Goal: Task Accomplishment & Management: Complete application form

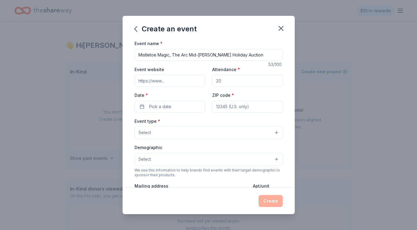
type input "Mistletoe Magic, The Arc Mid-[PERSON_NAME] Holiday Auction"
click at [227, 82] on input "Attendance *" at bounding box center [247, 81] width 71 height 12
drag, startPoint x: 225, startPoint y: 81, endPoint x: 214, endPoint y: 81, distance: 11.4
click at [215, 81] on input "Attendance *" at bounding box center [247, 81] width 71 height 12
type input "140"
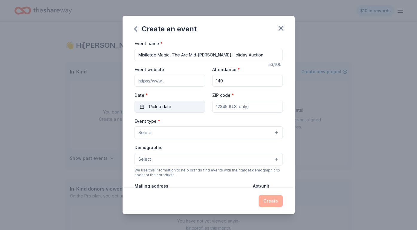
click at [160, 104] on span "Pick a date" at bounding box center [160, 106] width 22 height 7
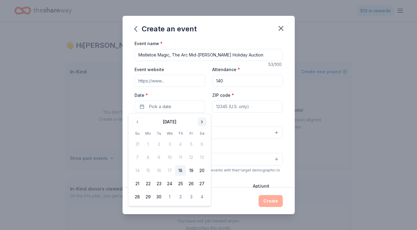
click at [201, 121] on button "Go to next month" at bounding box center [202, 122] width 8 height 8
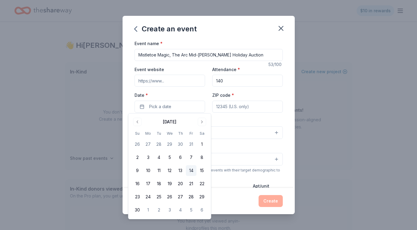
click at [192, 170] on button "14" at bounding box center [191, 170] width 11 height 11
click at [241, 118] on div "Event type * Select" at bounding box center [208, 128] width 148 height 22
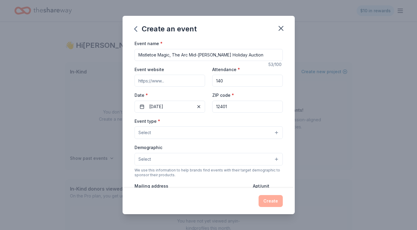
type input "12401"
click at [192, 131] on button "Select" at bounding box center [208, 132] width 148 height 13
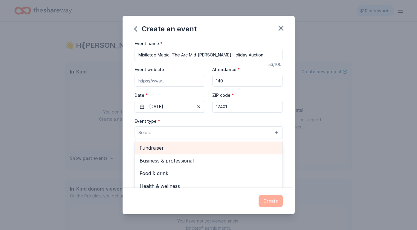
click at [186, 144] on span "Fundraiser" at bounding box center [209, 148] width 138 height 8
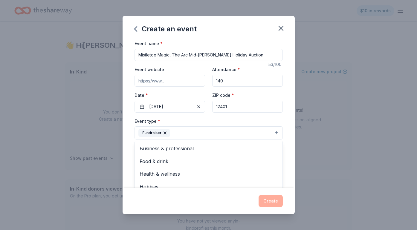
click at [289, 162] on div "Event name * Mistletoe Magic, The Arc Mid-Hudson's Holiday Auction 53 /100 Even…" at bounding box center [209, 114] width 172 height 148
click at [273, 155] on button "Select" at bounding box center [208, 160] width 148 height 13
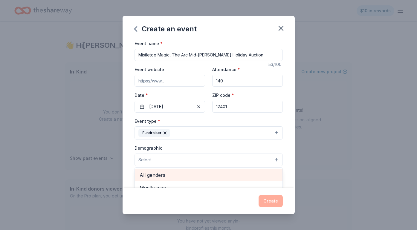
click at [238, 174] on span "All genders" at bounding box center [209, 175] width 138 height 8
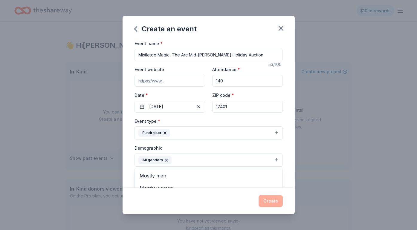
click at [290, 164] on div "Event name * Mistletoe Magic, The Arc Mid-Hudson's Holiday Auction 53 /100 Even…" at bounding box center [209, 114] width 172 height 148
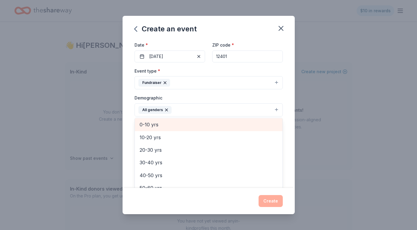
scroll to position [26, 0]
click at [244, 126] on span "All ages" at bounding box center [209, 125] width 138 height 8
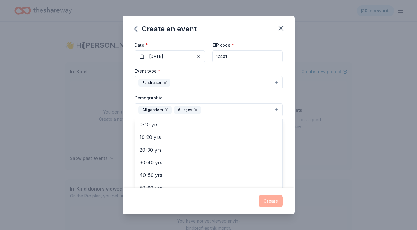
click at [289, 142] on div "Event name * Mistletoe Magic, The Arc Mid-Hudson's Holiday Auction 53 /100 Even…" at bounding box center [209, 114] width 172 height 148
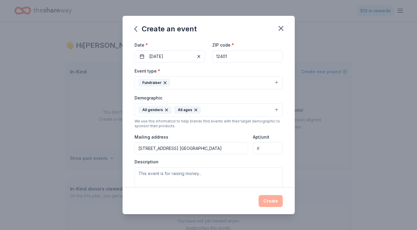
type input "471 Albany Ave. Kingston NY 12401"
click at [208, 172] on textarea at bounding box center [208, 180] width 148 height 27
click at [149, 172] on textarea at bounding box center [208, 180] width 148 height 27
paste textarea "Support The Arc Mid-Hudson’s Holiday Auction – Mistletoe Magic Tax ID: 14-17219…"
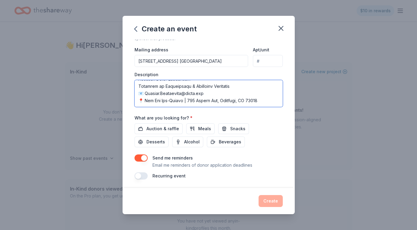
scroll to position [137, 0]
type textarea "Support The Arc Mid-Hudson’s Holiday Auction – Mistletoe Magic Tax ID: 14-17219…"
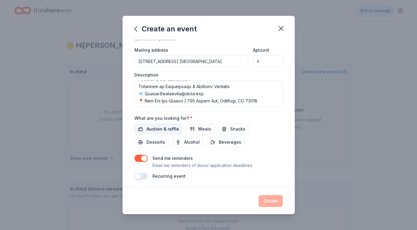
click at [164, 127] on span "Auction & raffle" at bounding box center [162, 128] width 33 height 7
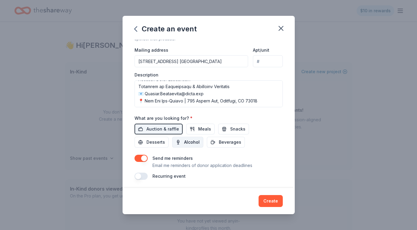
click at [184, 139] on span "Alcohol" at bounding box center [192, 142] width 16 height 7
click at [219, 142] on span "Beverages" at bounding box center [230, 142] width 22 height 7
click at [236, 129] on span "Snacks" at bounding box center [237, 128] width 15 height 7
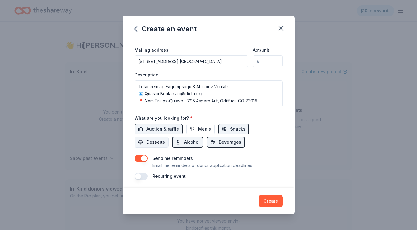
click at [165, 139] on span "Desserts" at bounding box center [155, 142] width 19 height 7
click at [270, 206] on button "Create" at bounding box center [270, 201] width 24 height 12
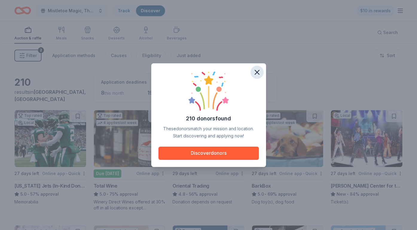
click at [257, 74] on icon "button" at bounding box center [257, 72] width 8 height 8
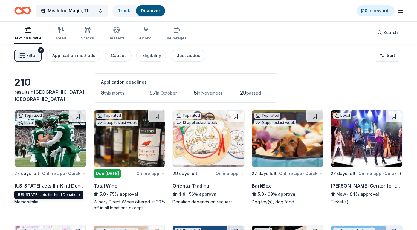
click at [35, 185] on div "[US_STATE] Jets (In-Kind Donation)" at bounding box center [50, 185] width 72 height 7
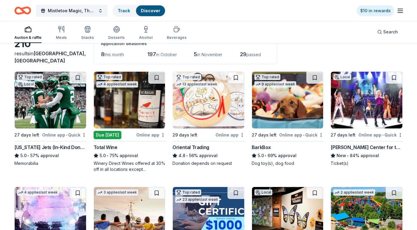
scroll to position [47, 0]
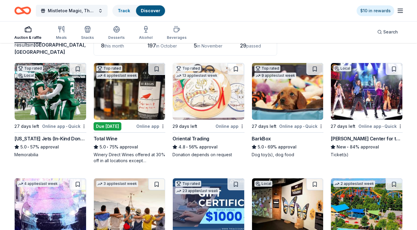
click at [193, 101] on img at bounding box center [208, 91] width 71 height 57
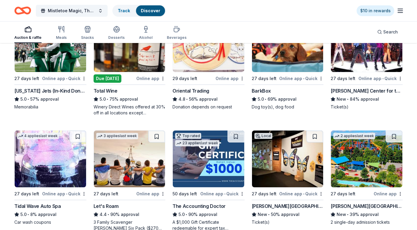
scroll to position [96, 0]
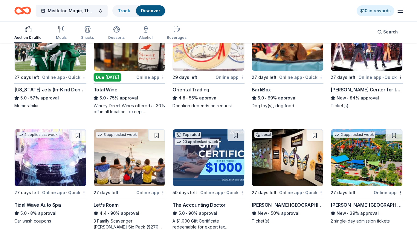
click at [264, 88] on div "BarkBox" at bounding box center [261, 89] width 19 height 7
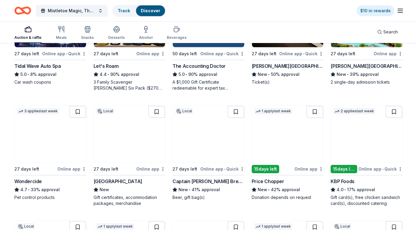
scroll to position [236, 0]
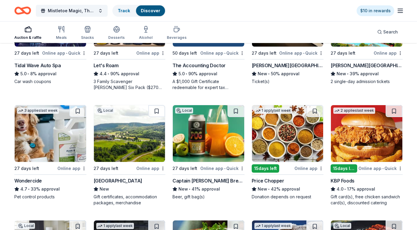
click at [132, 182] on div "Greek Peak Mountain Resort" at bounding box center [118, 180] width 49 height 7
click at [209, 142] on img at bounding box center [208, 133] width 71 height 57
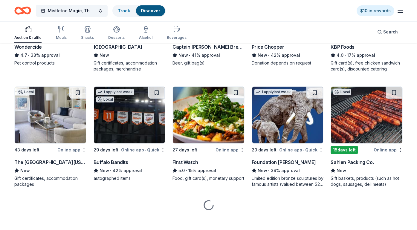
scroll to position [370, 0]
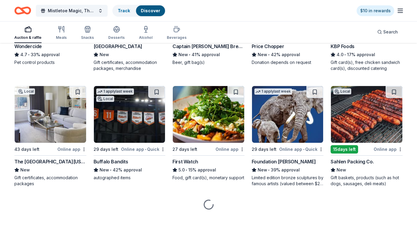
click at [44, 161] on div "The Peninsula New York" at bounding box center [50, 161] width 72 height 7
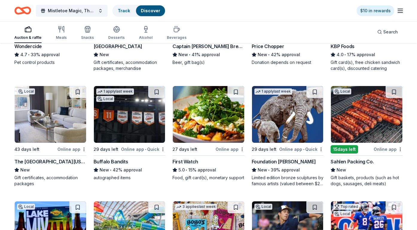
click at [346, 163] on div "Sahlen Packing Co." at bounding box center [351, 161] width 43 height 7
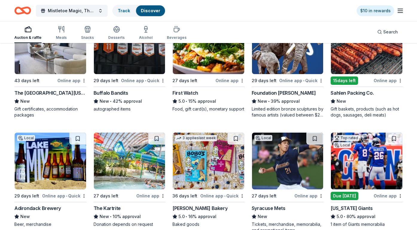
scroll to position [467, 0]
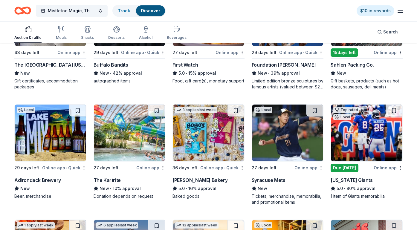
click at [39, 180] on div "Adirondack Brewery" at bounding box center [37, 180] width 47 height 7
click at [111, 179] on div "The Kartrite" at bounding box center [107, 180] width 27 height 7
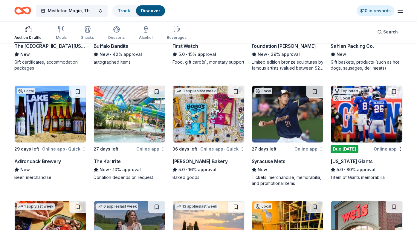
scroll to position [503, 0]
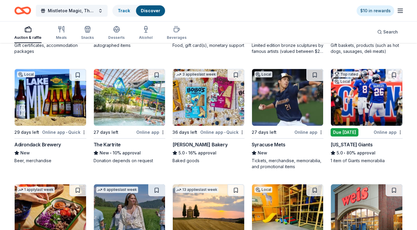
click at [348, 144] on div "New York Giants" at bounding box center [351, 144] width 42 height 7
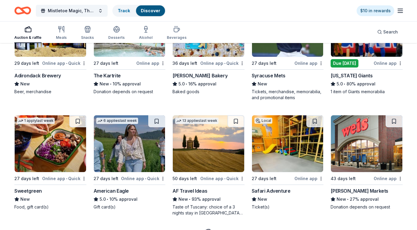
scroll to position [605, 0]
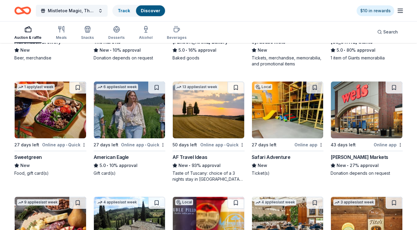
click at [113, 158] on div "American Eagle" at bounding box center [111, 157] width 35 height 7
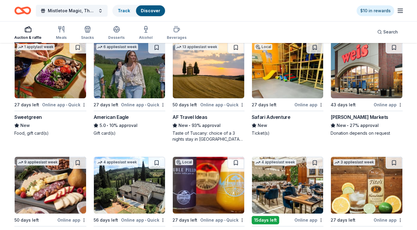
scroll to position [648, 0]
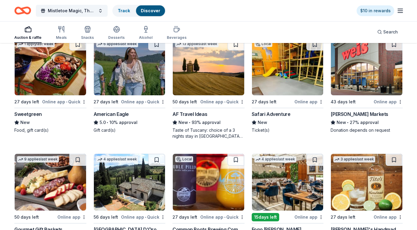
click at [210, 134] on div "Taste of Tuscany: choice of a 3 nights stay in Florence or a 5 night stay in Co…" at bounding box center [208, 133] width 72 height 12
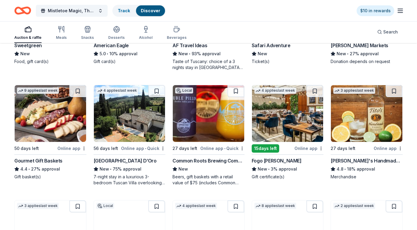
scroll to position [718, 0]
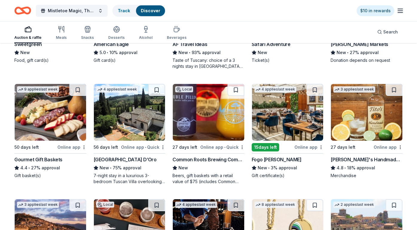
click at [122, 177] on div "7-night stay in a luxurious 3-bedroom Tuscan Villa overlooking a vineyard and t…" at bounding box center [130, 179] width 72 height 12
click at [208, 156] on div "Local 27 days left Online app • Quick Common Roots Brewing Company New Beers, g…" at bounding box center [208, 134] width 72 height 101
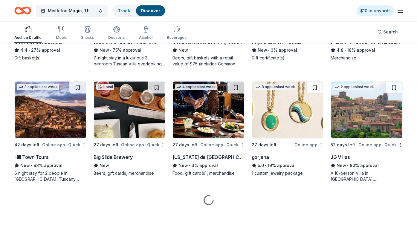
scroll to position [836, 0]
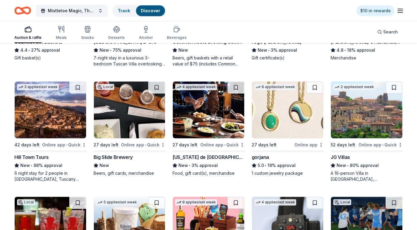
click at [258, 157] on div "gorjana" at bounding box center [260, 157] width 17 height 7
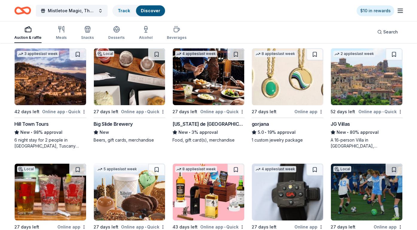
scroll to position [873, 0]
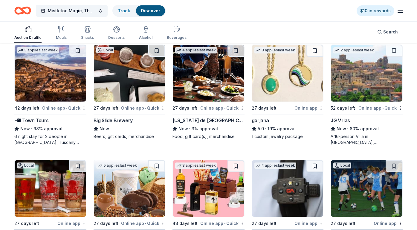
click at [108, 120] on div "Big Slide Brewery" at bounding box center [113, 120] width 39 height 7
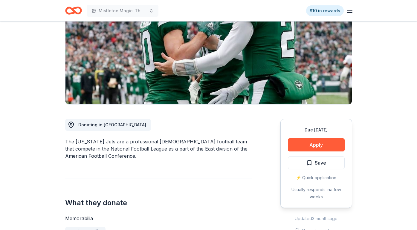
scroll to position [107, 0]
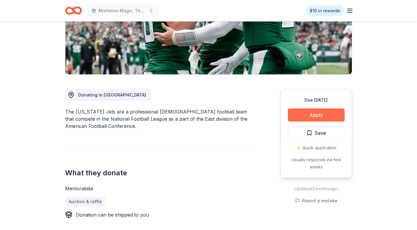
click at [321, 121] on button "Apply" at bounding box center [316, 114] width 57 height 13
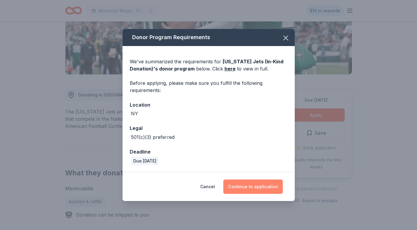
click at [261, 191] on button "Continue to application" at bounding box center [252, 187] width 59 height 14
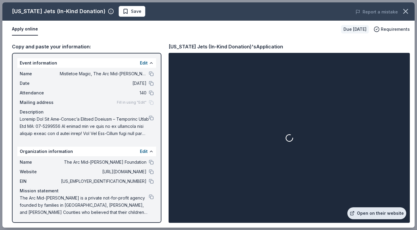
click at [374, 215] on link "Open on their website" at bounding box center [376, 213] width 59 height 12
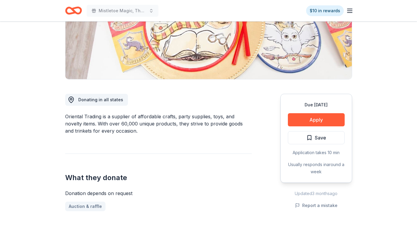
scroll to position [114, 0]
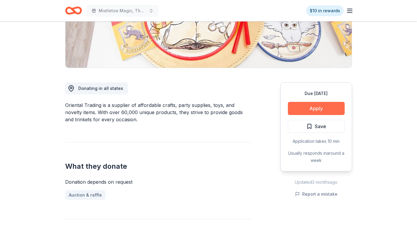
click at [319, 109] on button "Apply" at bounding box center [316, 108] width 57 height 13
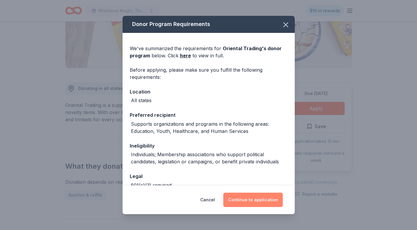
click at [261, 197] on button "Continue to application" at bounding box center [252, 200] width 59 height 14
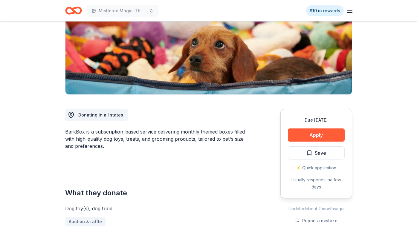
scroll to position [108, 0]
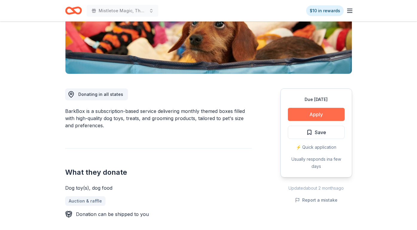
click at [314, 114] on button "Apply" at bounding box center [316, 114] width 57 height 13
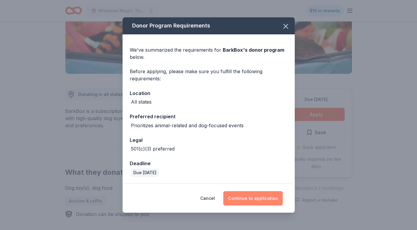
click at [248, 197] on button "Continue to application" at bounding box center [252, 198] width 59 height 14
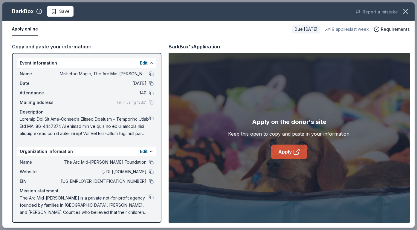
click at [283, 151] on link "Apply" at bounding box center [289, 152] width 36 height 14
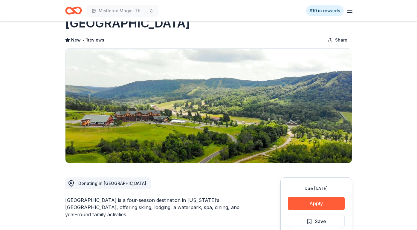
scroll to position [25, 0]
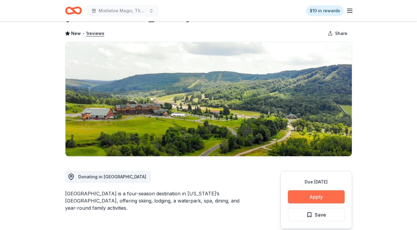
click at [325, 197] on button "Apply" at bounding box center [316, 196] width 57 height 13
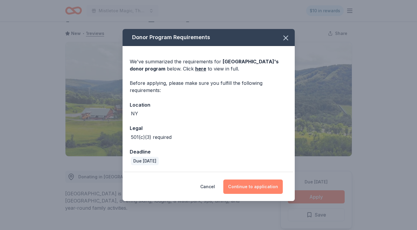
click at [258, 188] on button "Continue to application" at bounding box center [252, 187] width 59 height 14
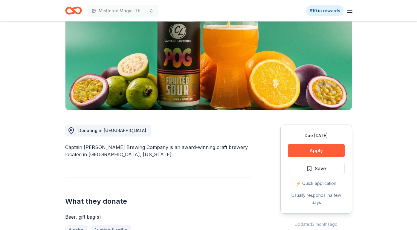
scroll to position [78, 0]
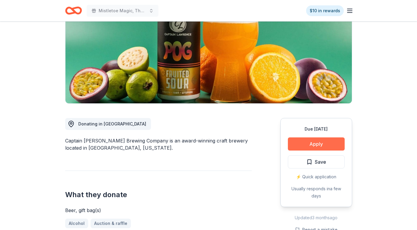
click at [322, 148] on button "Apply" at bounding box center [316, 143] width 57 height 13
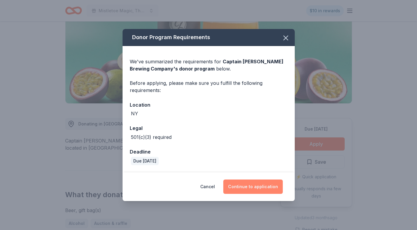
click at [260, 188] on button "Continue to application" at bounding box center [252, 187] width 59 height 14
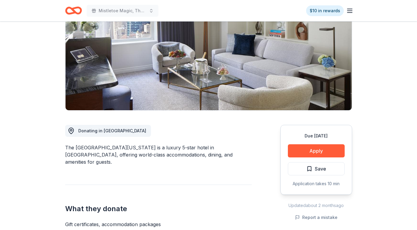
scroll to position [75, 0]
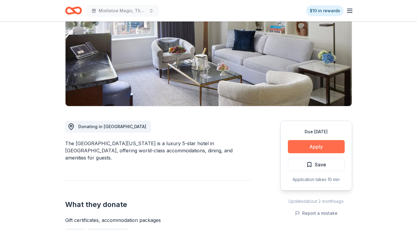
click at [323, 146] on button "Apply" at bounding box center [316, 146] width 57 height 13
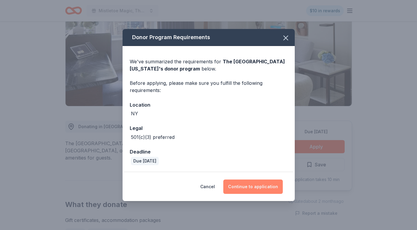
click at [266, 185] on button "Continue to application" at bounding box center [252, 187] width 59 height 14
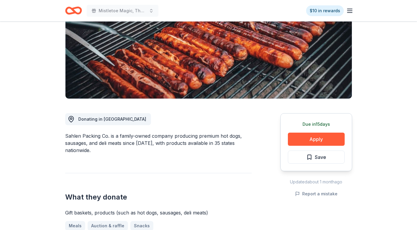
scroll to position [88, 0]
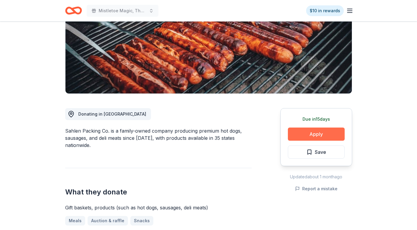
click at [321, 135] on button "Apply" at bounding box center [316, 134] width 57 height 13
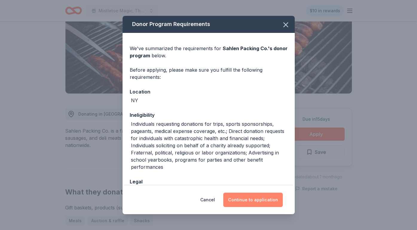
click at [259, 200] on button "Continue to application" at bounding box center [252, 200] width 59 height 14
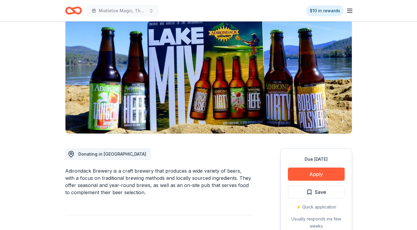
scroll to position [50, 0]
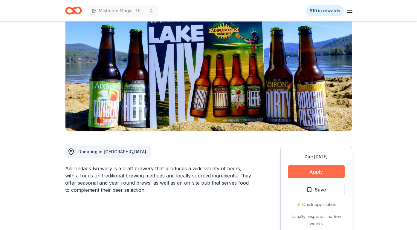
click at [317, 169] on button "Apply" at bounding box center [316, 171] width 57 height 13
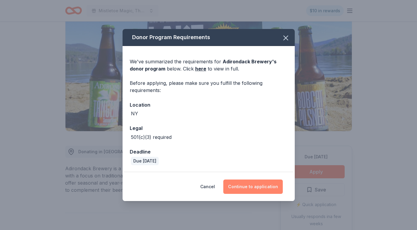
click at [253, 187] on button "Continue to application" at bounding box center [252, 187] width 59 height 14
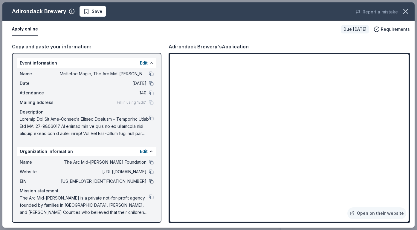
click at [150, 180] on button at bounding box center [151, 181] width 5 height 5
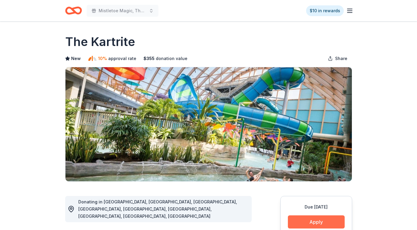
click at [312, 221] on button "Apply" at bounding box center [316, 221] width 57 height 13
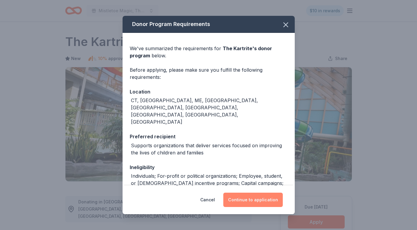
click at [249, 196] on button "Continue to application" at bounding box center [252, 200] width 59 height 14
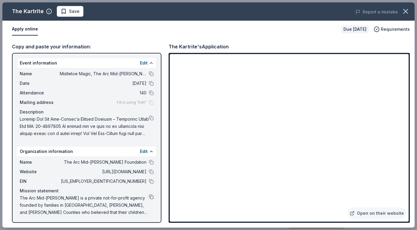
click at [149, 197] on button at bounding box center [151, 197] width 5 height 5
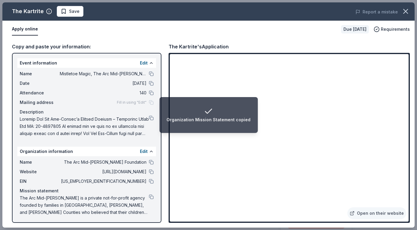
click at [151, 117] on button at bounding box center [151, 118] width 5 height 5
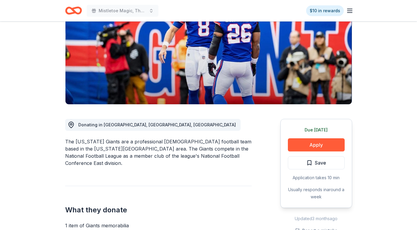
scroll to position [94, 0]
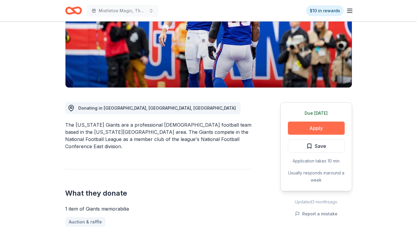
click at [310, 130] on button "Apply" at bounding box center [316, 128] width 57 height 13
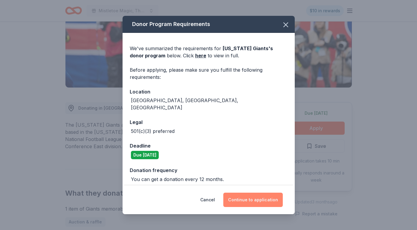
click at [253, 198] on button "Continue to application" at bounding box center [252, 200] width 59 height 14
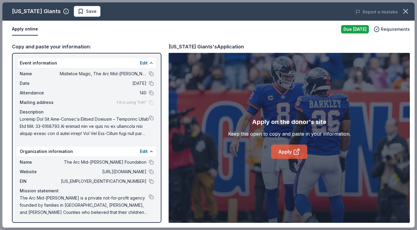
click at [290, 152] on link "Apply" at bounding box center [289, 152] width 36 height 14
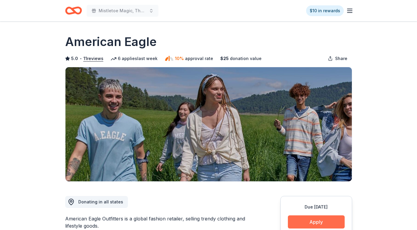
click at [308, 221] on button "Apply" at bounding box center [316, 221] width 57 height 13
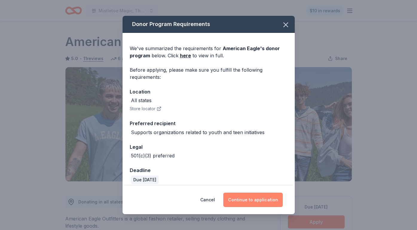
click at [247, 198] on button "Continue to application" at bounding box center [252, 200] width 59 height 14
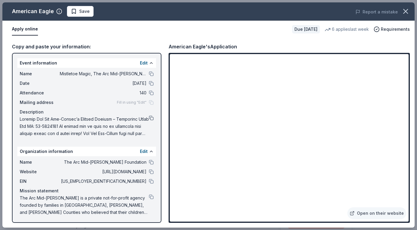
click at [150, 117] on button at bounding box center [151, 118] width 5 height 5
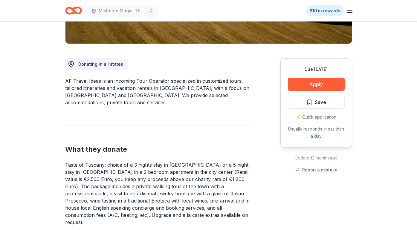
scroll to position [150, 0]
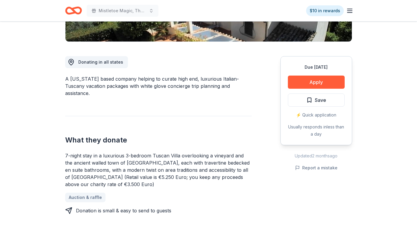
scroll to position [146, 0]
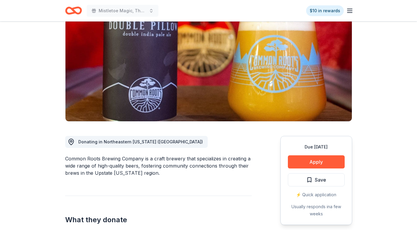
scroll to position [108, 0]
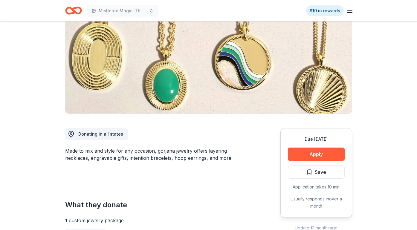
scroll to position [80, 0]
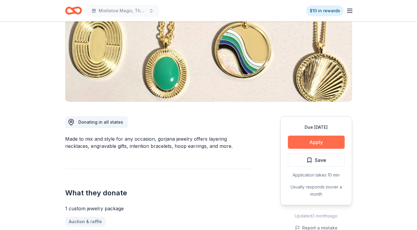
click at [310, 144] on button "Apply" at bounding box center [316, 142] width 57 height 13
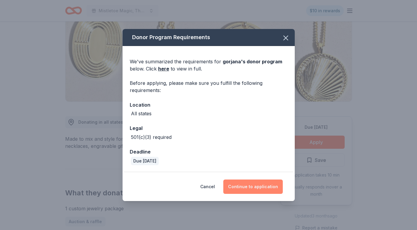
click at [245, 188] on button "Continue to application" at bounding box center [252, 187] width 59 height 14
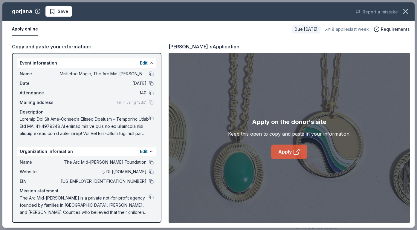
click at [285, 151] on link "Apply" at bounding box center [289, 152] width 36 height 14
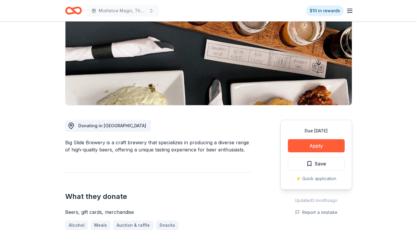
scroll to position [85, 0]
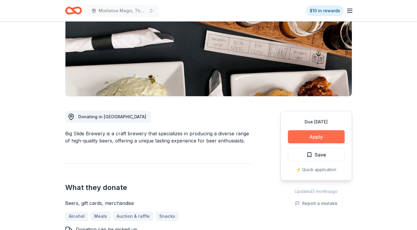
click at [317, 137] on button "Apply" at bounding box center [316, 136] width 57 height 13
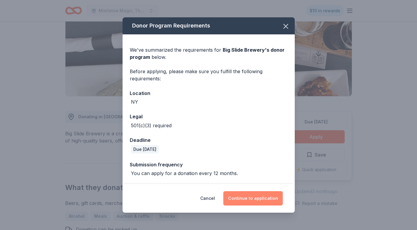
click at [245, 198] on button "Continue to application" at bounding box center [252, 198] width 59 height 14
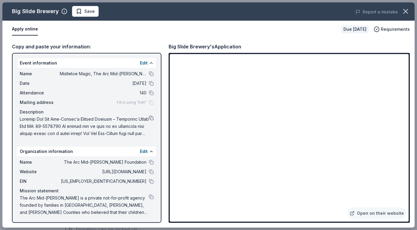
click at [151, 119] on button at bounding box center [151, 118] width 5 height 5
